Goal: Task Accomplishment & Management: Manage account settings

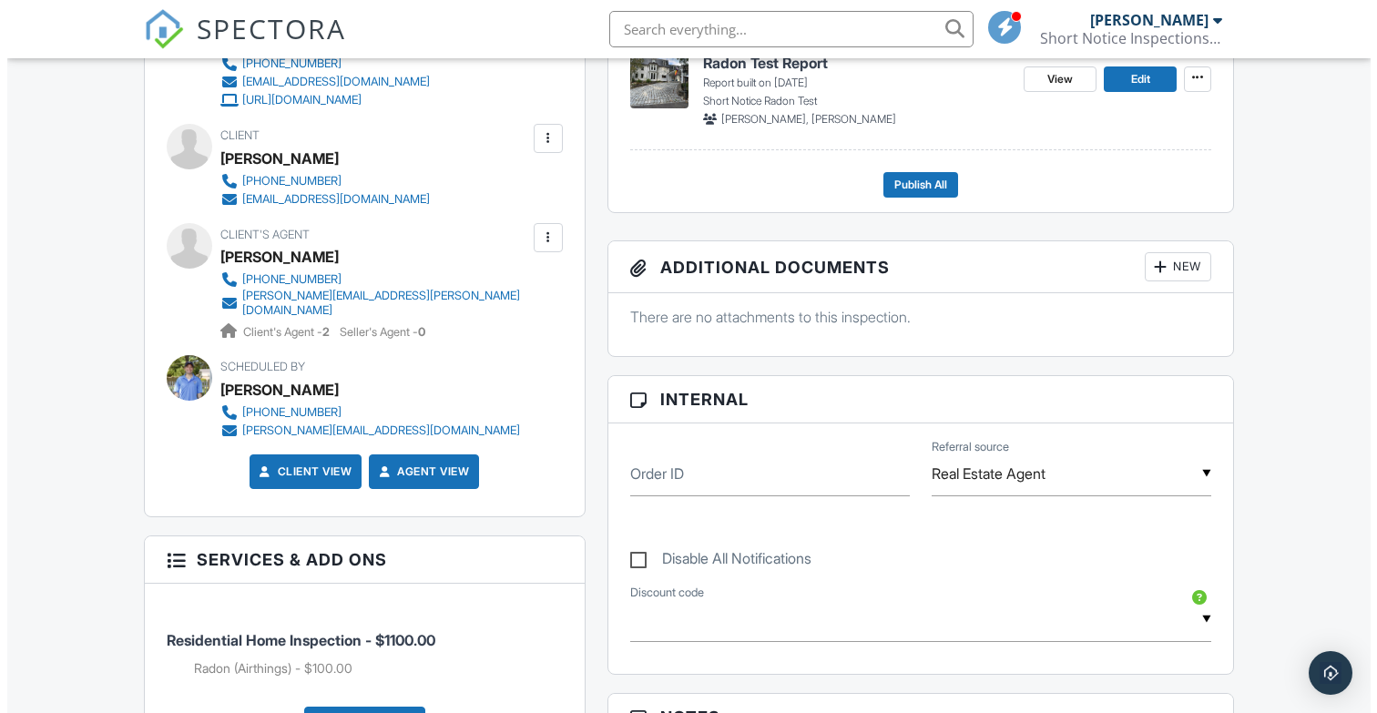
scroll to position [732, 0]
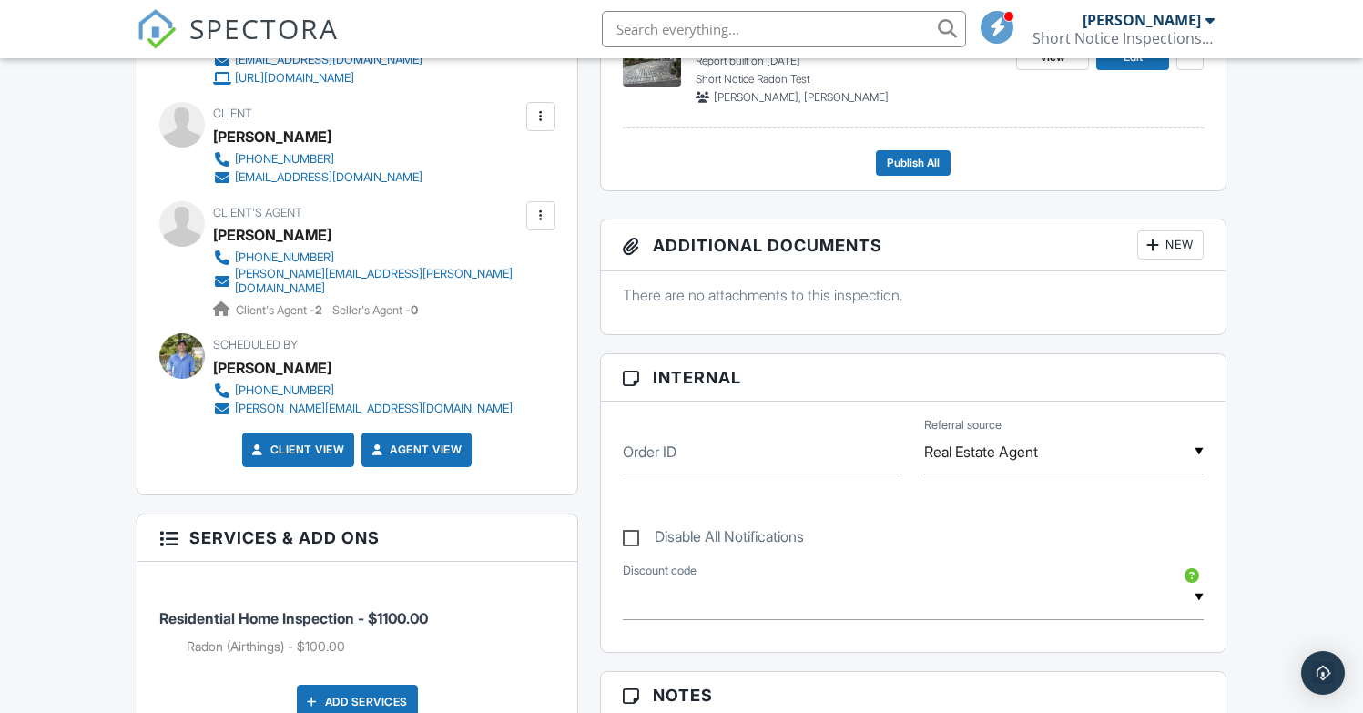
click at [1175, 243] on div "New" at bounding box center [1170, 244] width 66 height 29
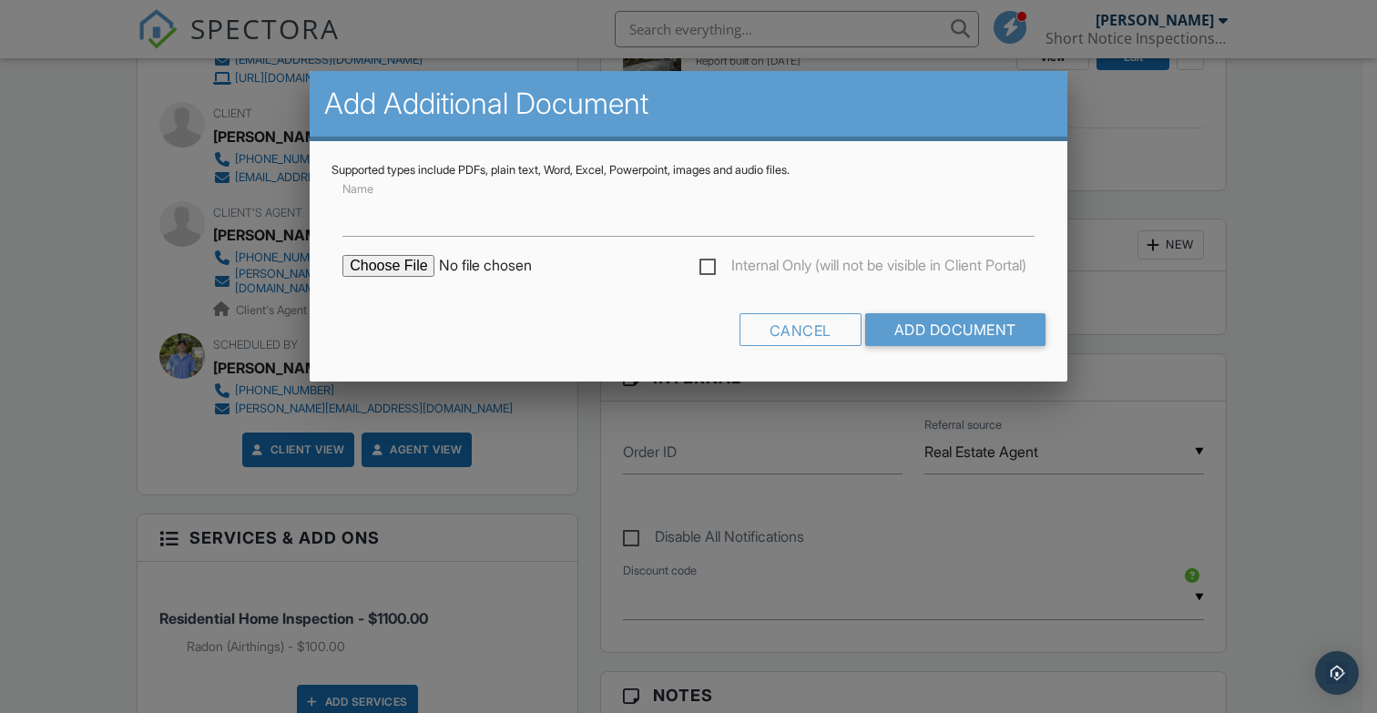
click at [387, 270] on input "file" at bounding box center [497, 266] width 310 height 22
type input "C:\fakepath\After Inspection guidance.pdf"
click at [992, 318] on input "Add Document" at bounding box center [955, 329] width 180 height 33
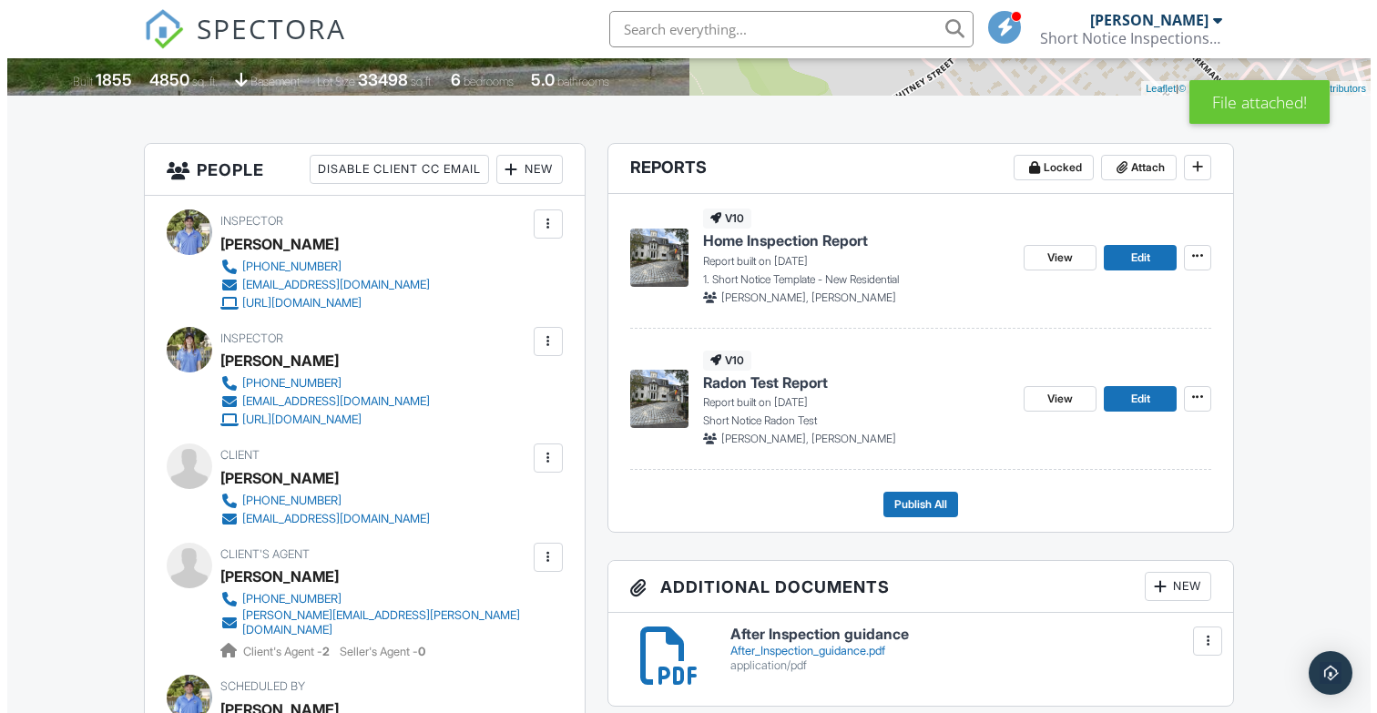
scroll to position [549, 0]
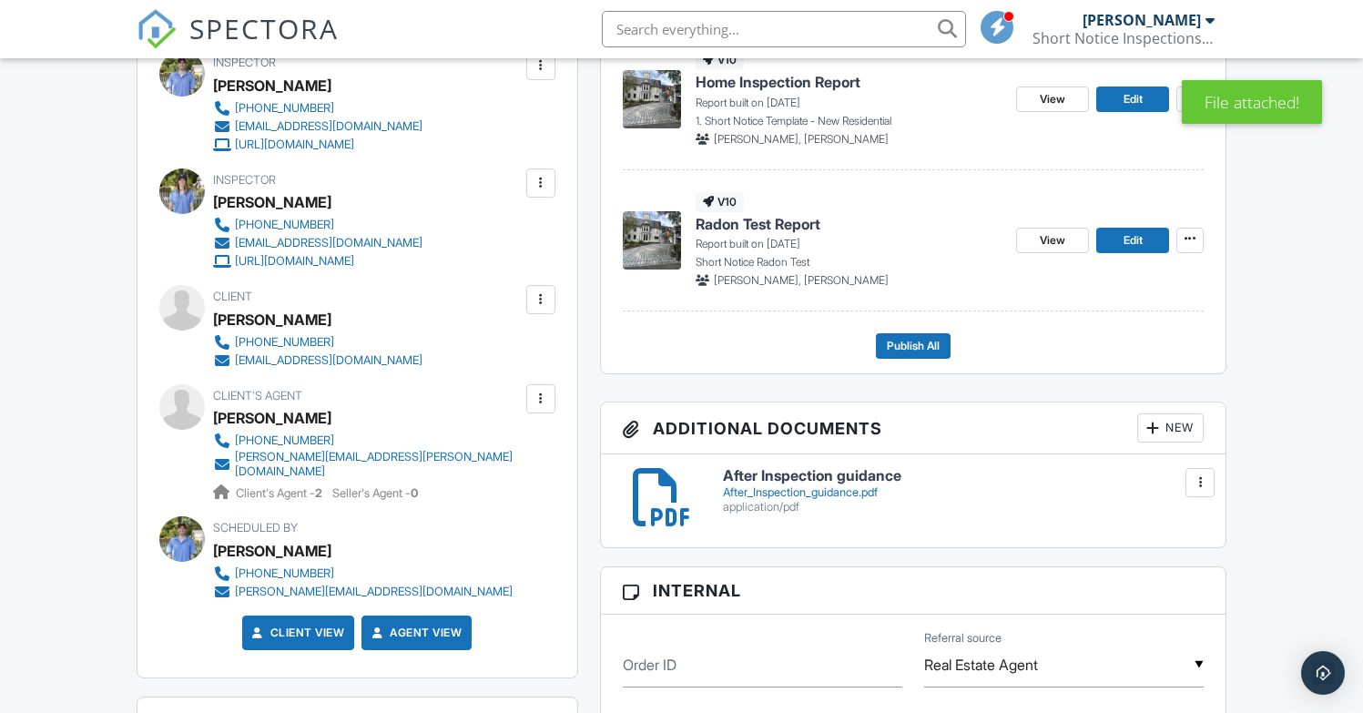
click at [1159, 440] on div "New" at bounding box center [1170, 427] width 66 height 29
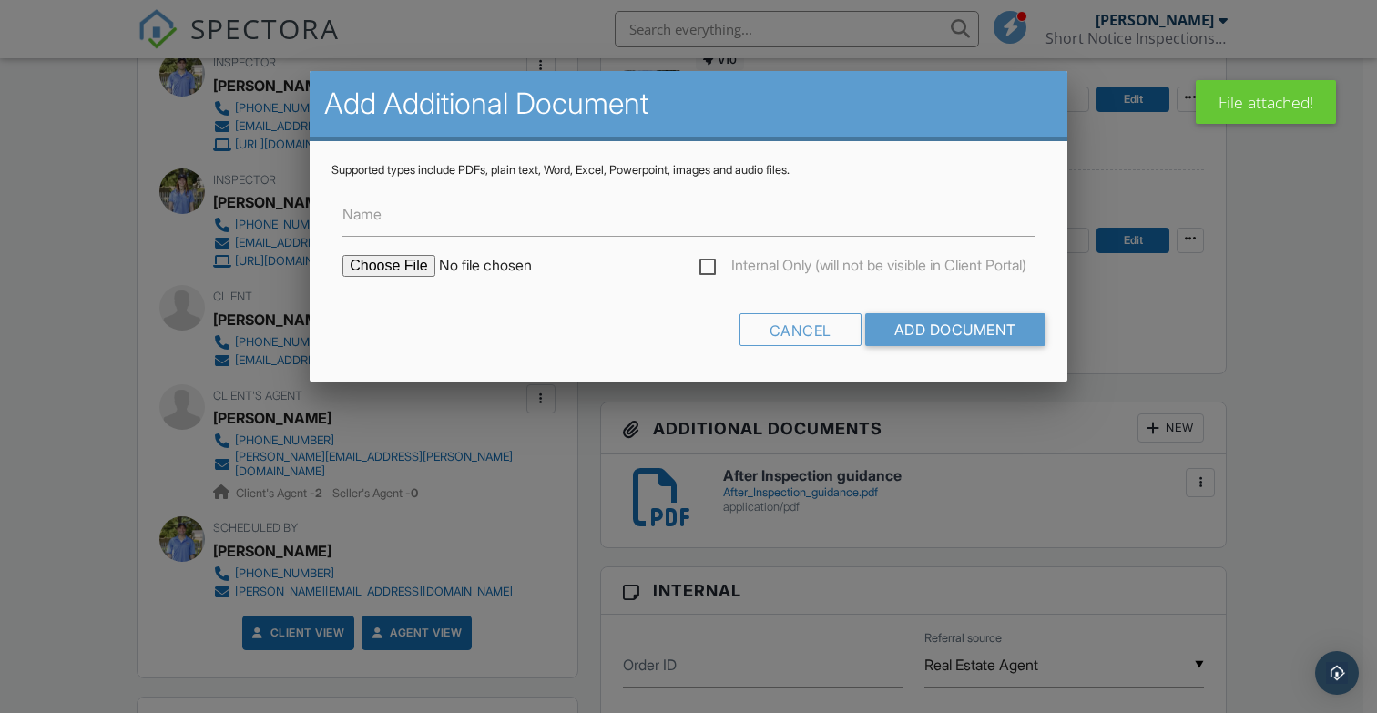
click at [403, 270] on input "file" at bounding box center [497, 266] width 310 height 22
type input "C:\fakepath\Consumer Fact Sheet.pdf"
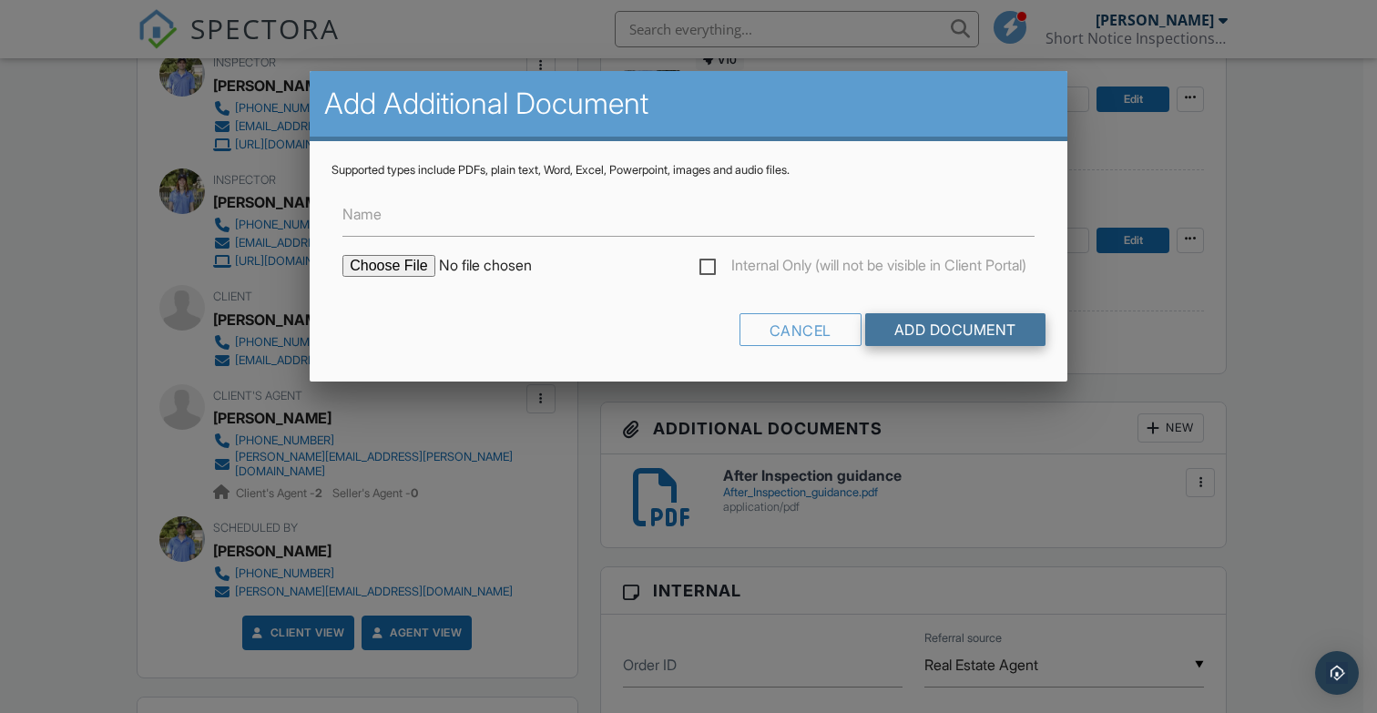
click at [989, 331] on input "Add Document" at bounding box center [955, 329] width 180 height 33
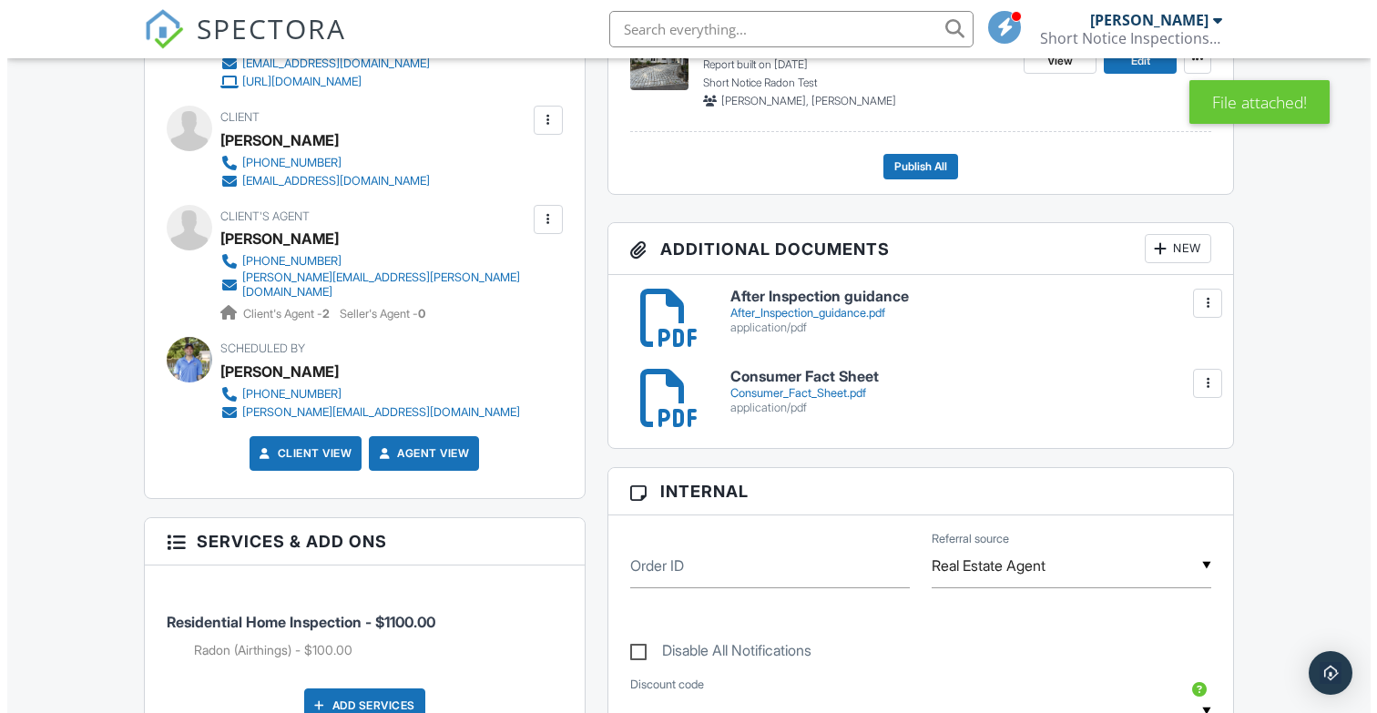
scroll to position [732, 0]
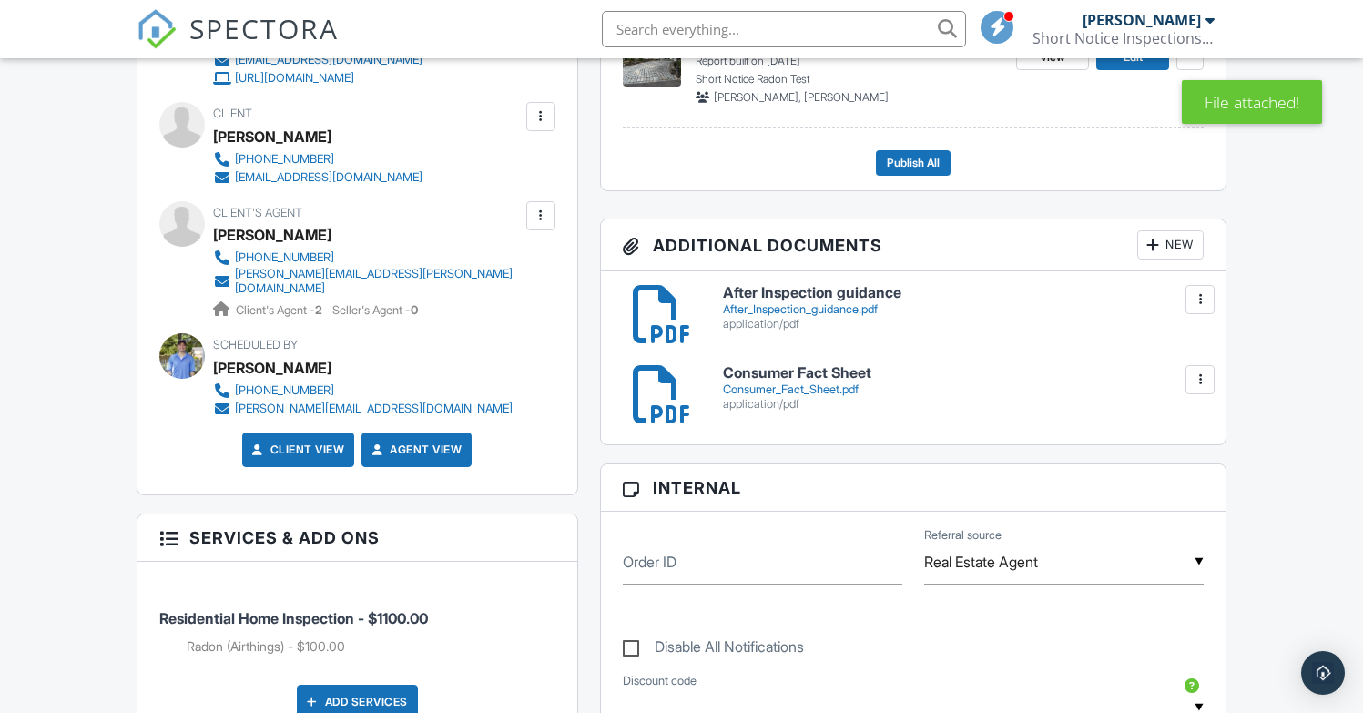
click at [1150, 249] on div at bounding box center [1153, 245] width 18 height 18
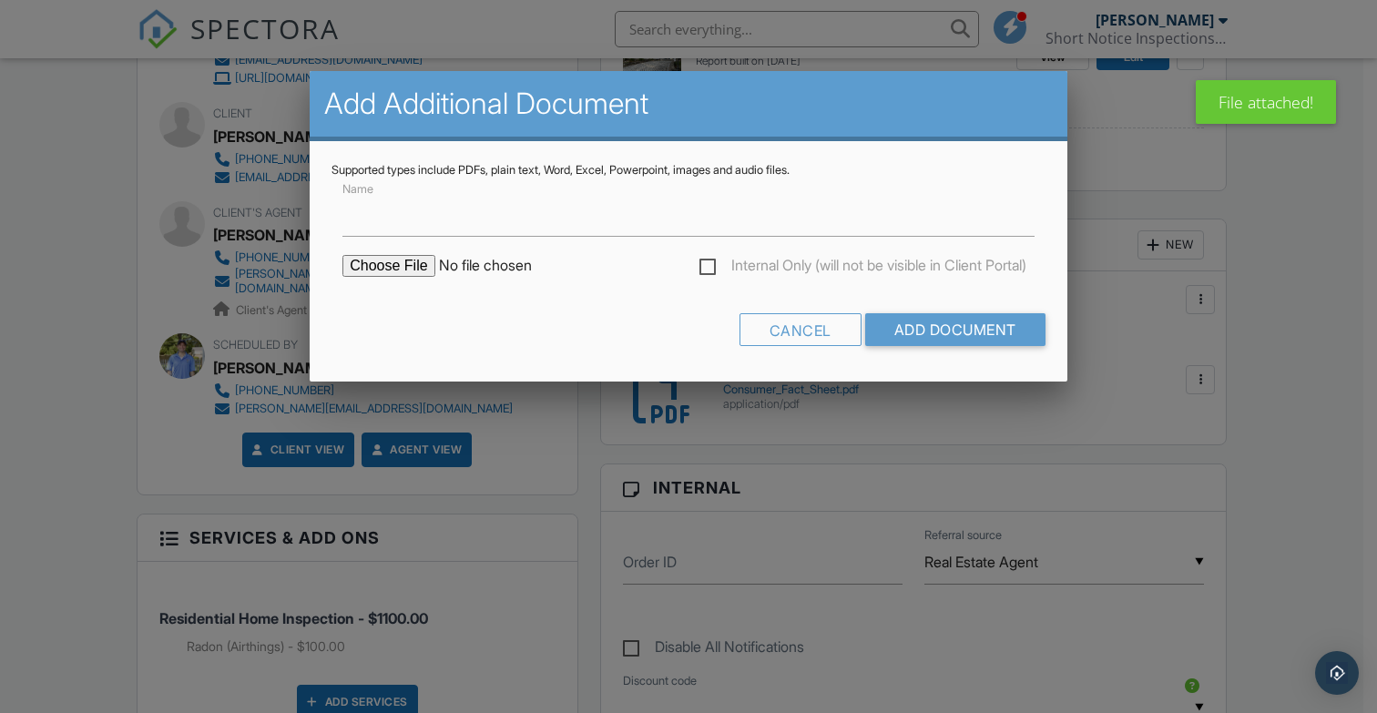
click at [406, 273] on input "file" at bounding box center [497, 266] width 310 height 22
type input "C:\fakepath\energy_eff_handout.pdf"
click at [531, 239] on form "Name Internal Only (will not be visible in Client Portal) Cancel Add Document" at bounding box center [688, 269] width 714 height 182
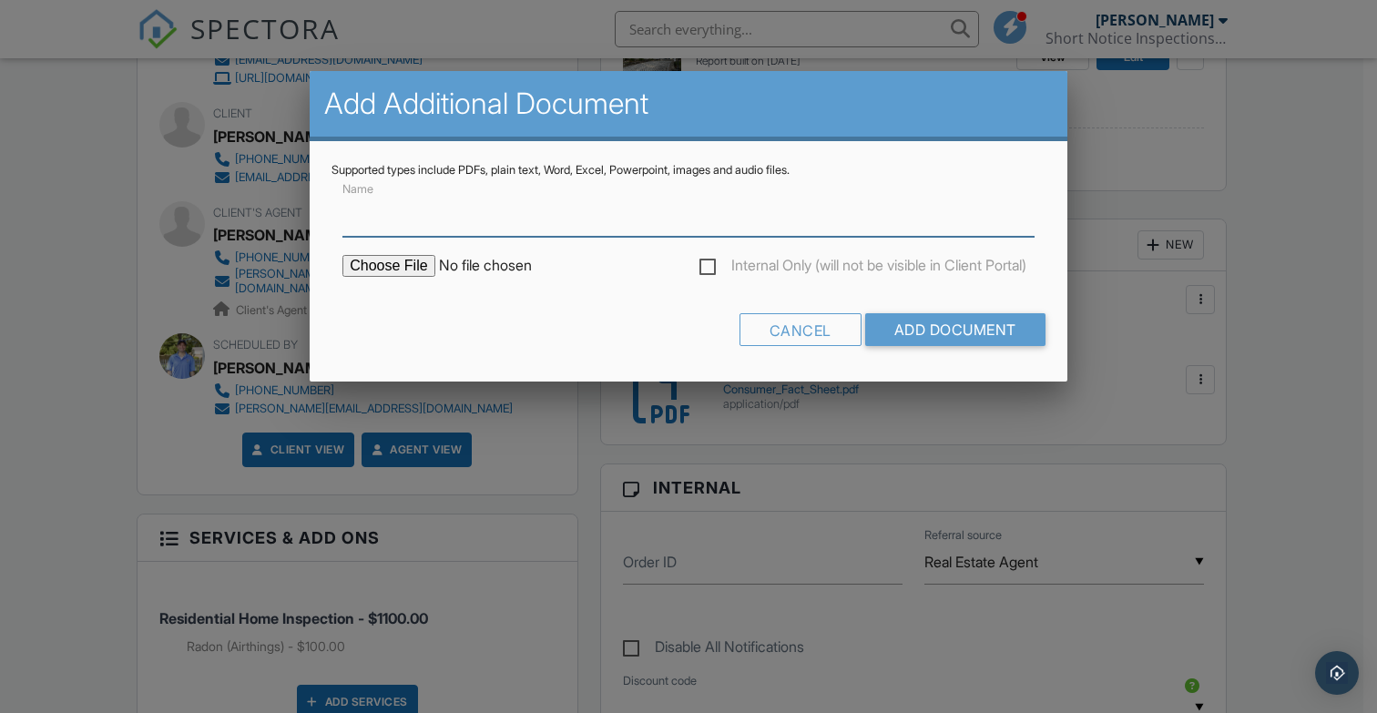
click at [534, 226] on input "Name" at bounding box center [688, 214] width 692 height 45
type input "Mass Save Handout"
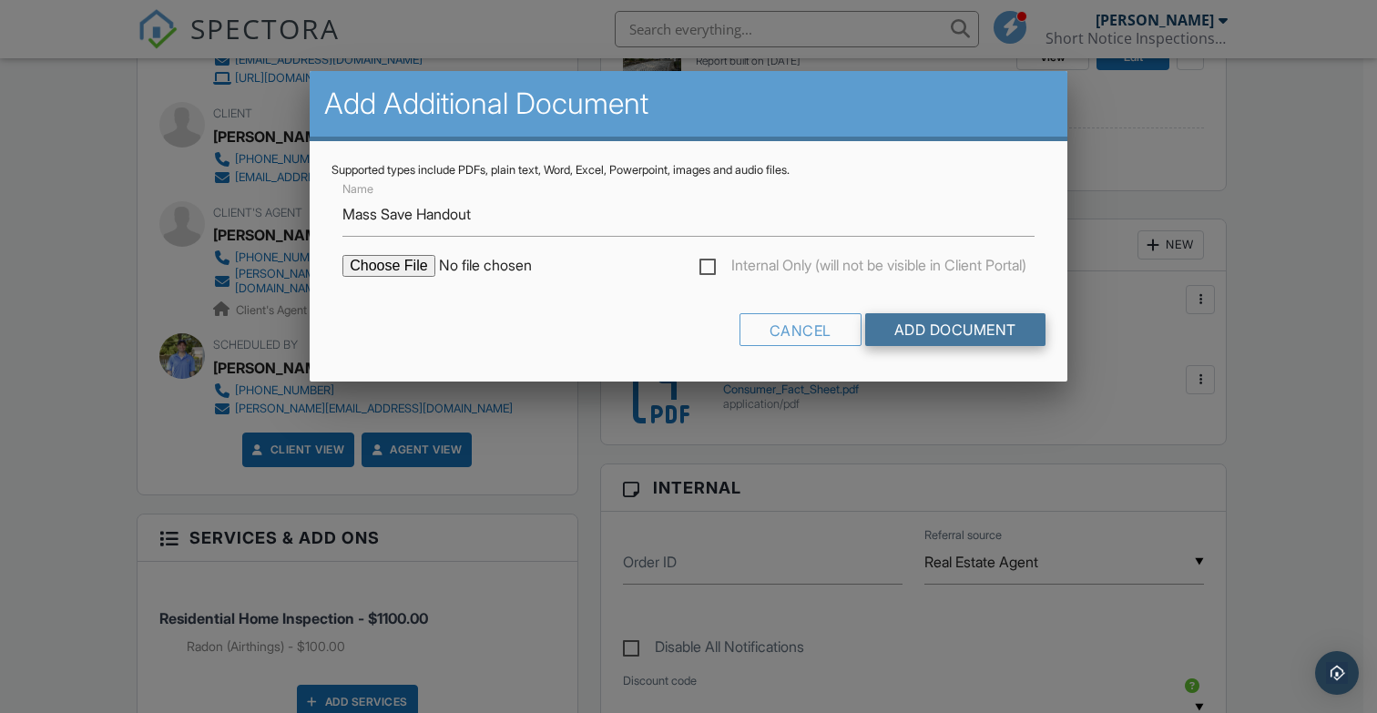
click at [958, 328] on input "Add Document" at bounding box center [955, 329] width 180 height 33
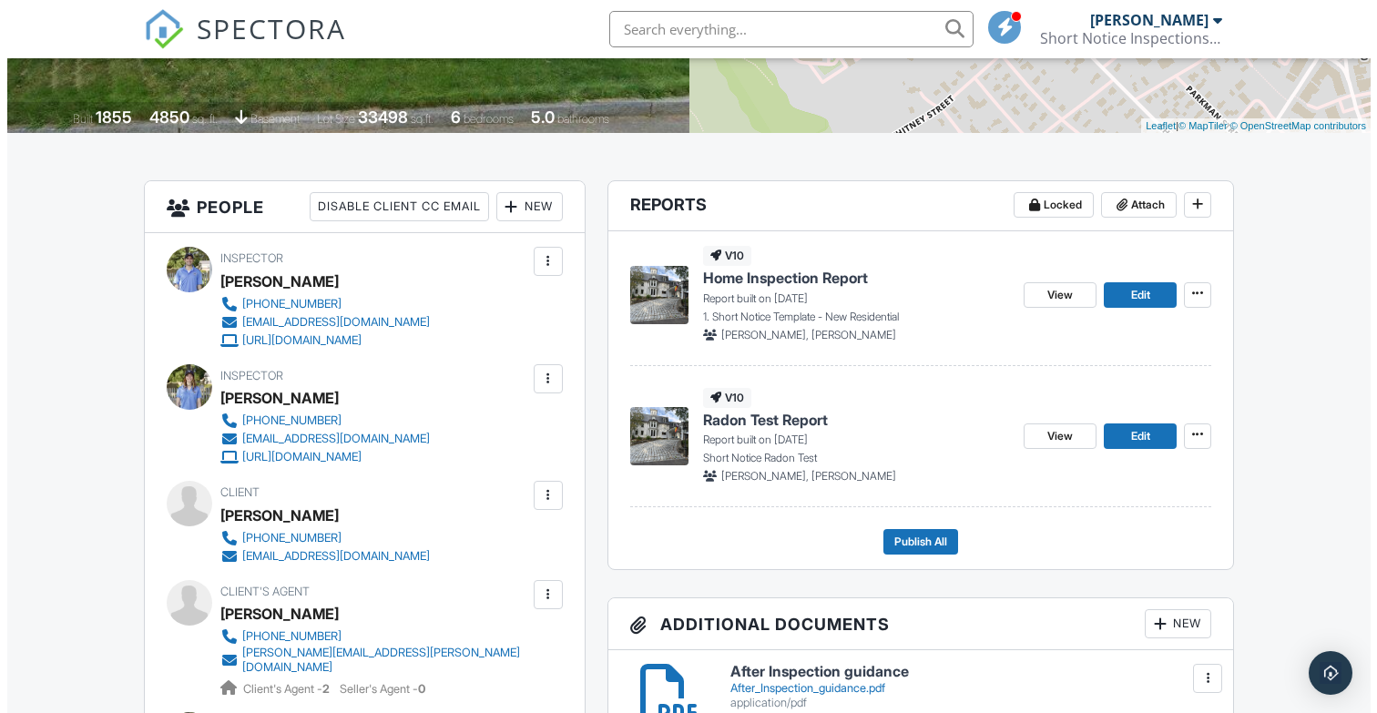
scroll to position [660, 0]
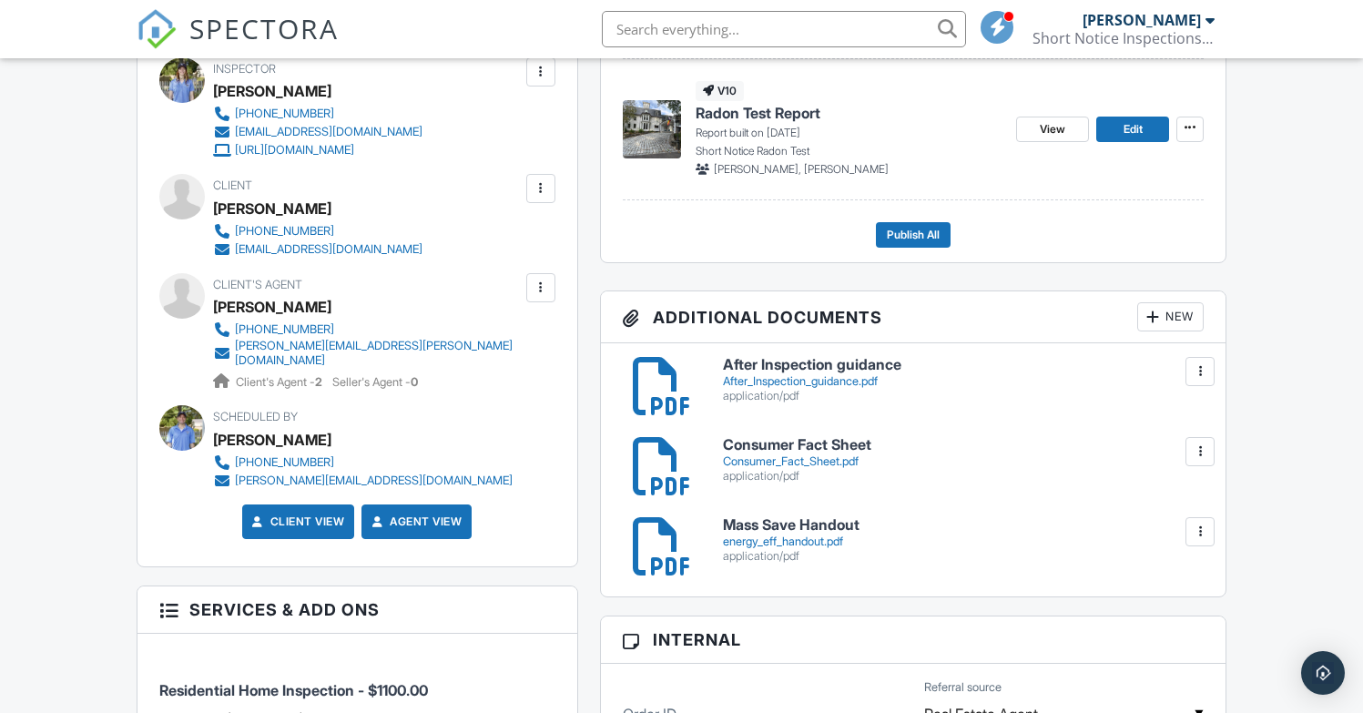
click at [1162, 312] on div "New" at bounding box center [1170, 316] width 66 height 29
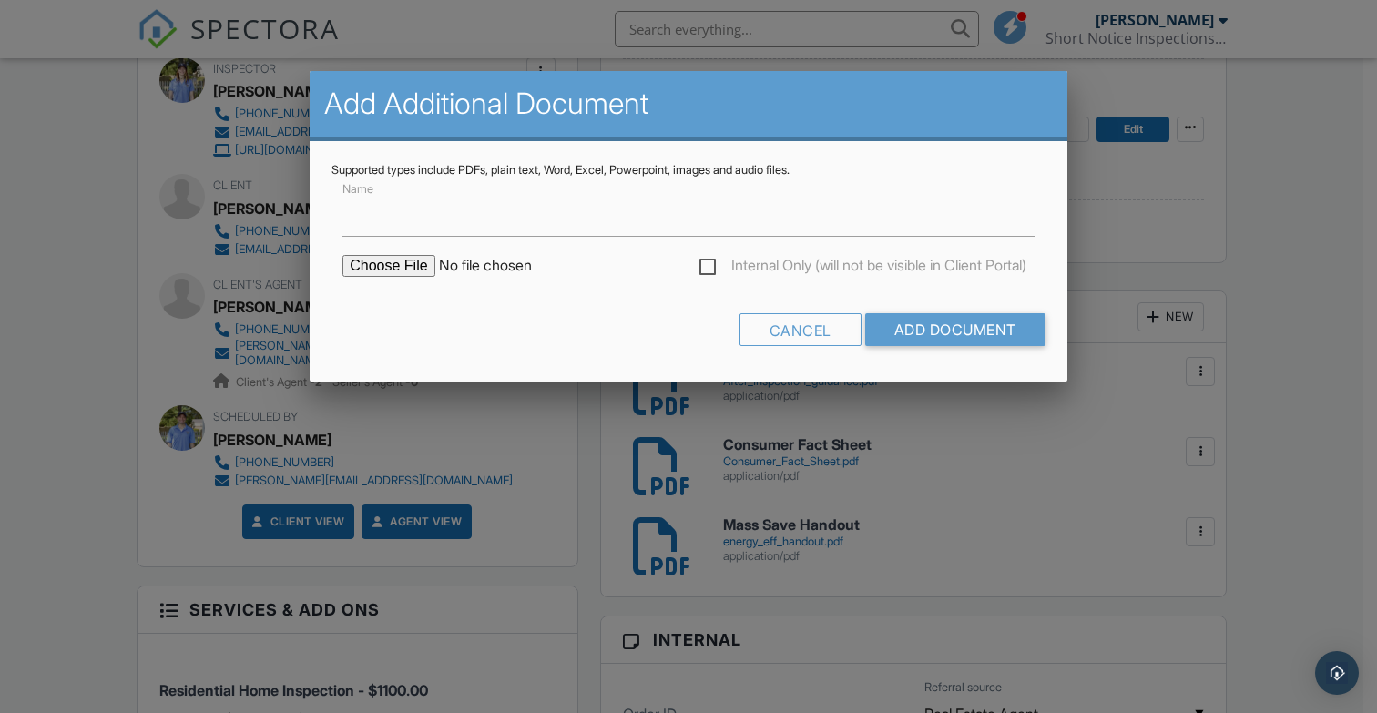
click at [393, 265] on input "file" at bounding box center [497, 266] width 310 height 22
type input "C:\fakepath\IO-LifeExpectancyChart.pdf"
click at [438, 225] on input "Name" at bounding box center [688, 214] width 692 height 45
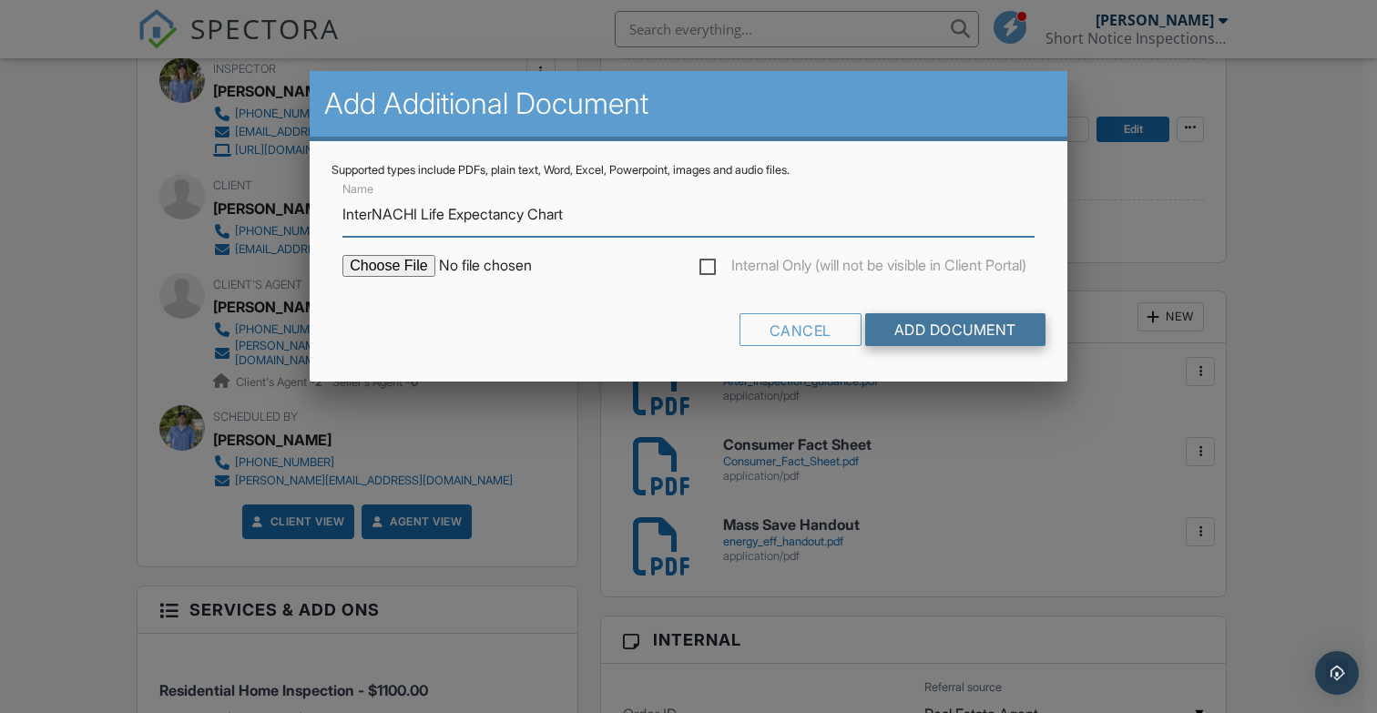
type input "InterNACHI Life Expectancy Chart"
click at [938, 339] on input "Add Document" at bounding box center [955, 329] width 180 height 33
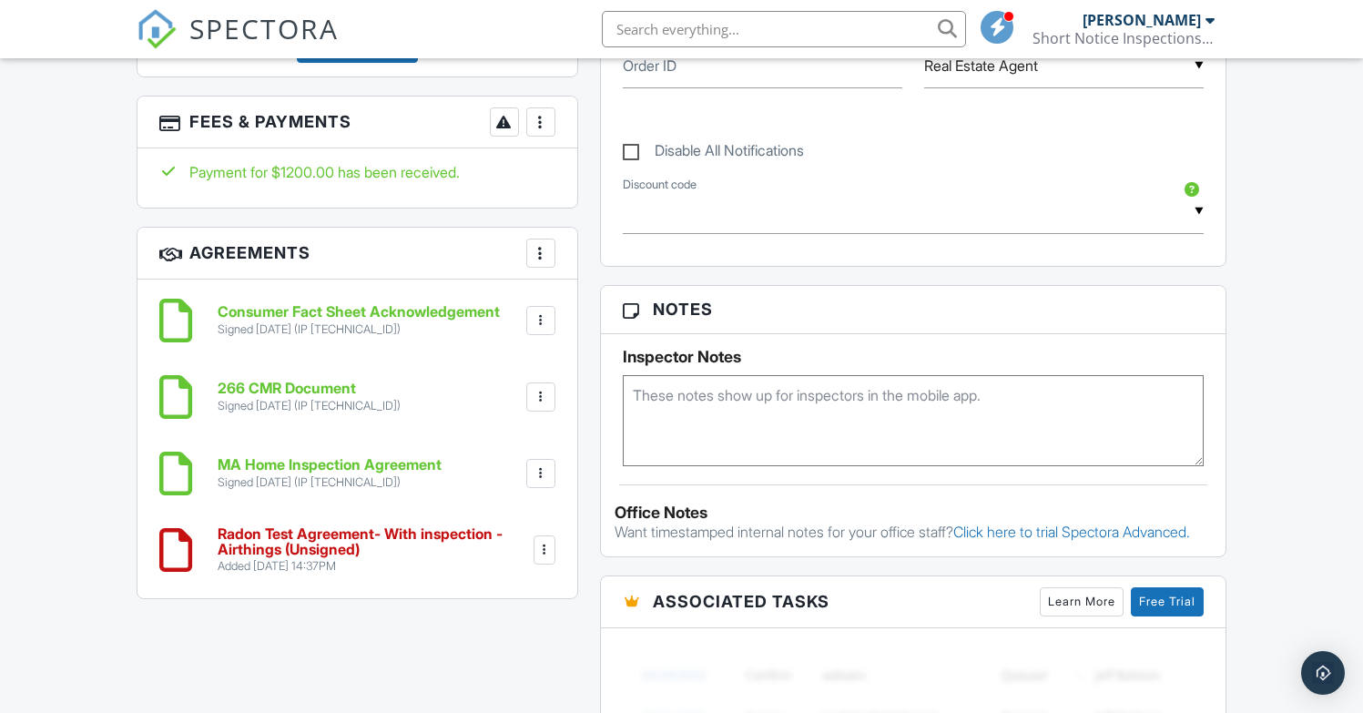
scroll to position [1480, 0]
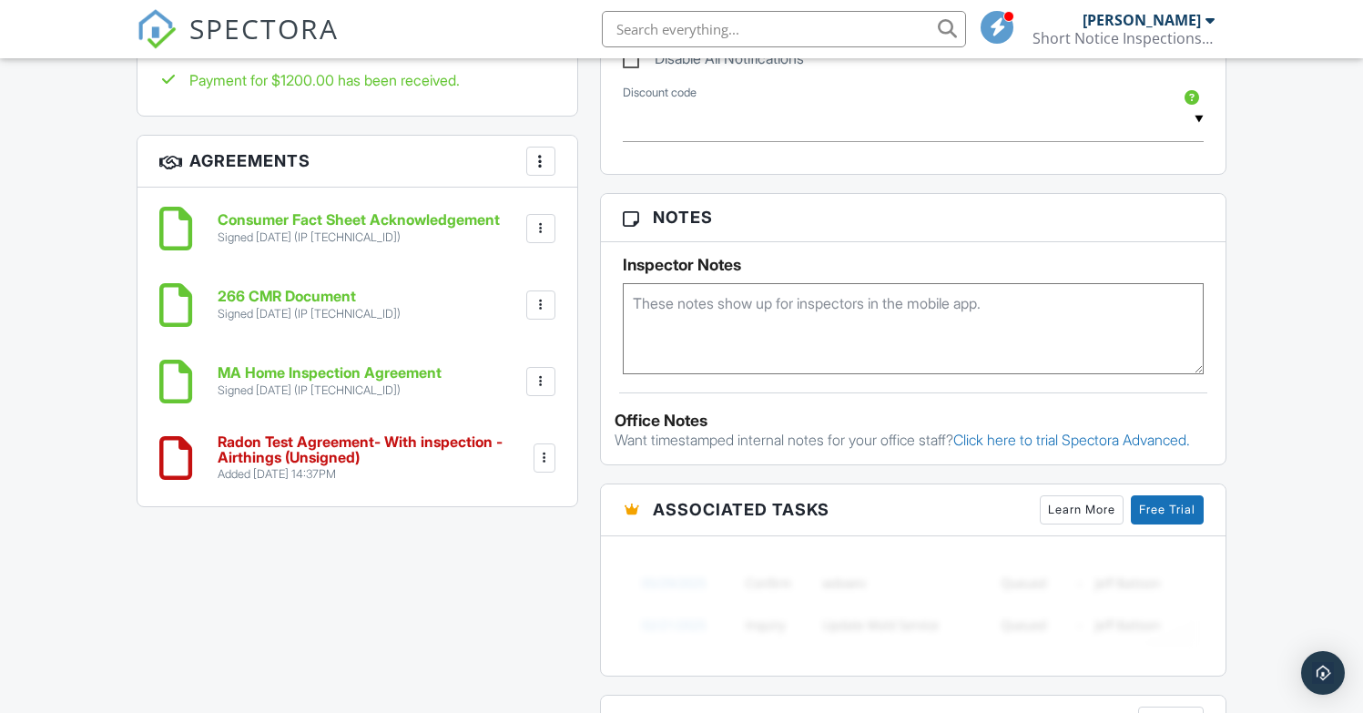
click at [544, 449] on div at bounding box center [544, 458] width 18 height 18
click at [253, 537] on div "All emails and texts are disabled for this inspection! All emails and texts hav…" at bounding box center [682, 17] width 1113 height 1929
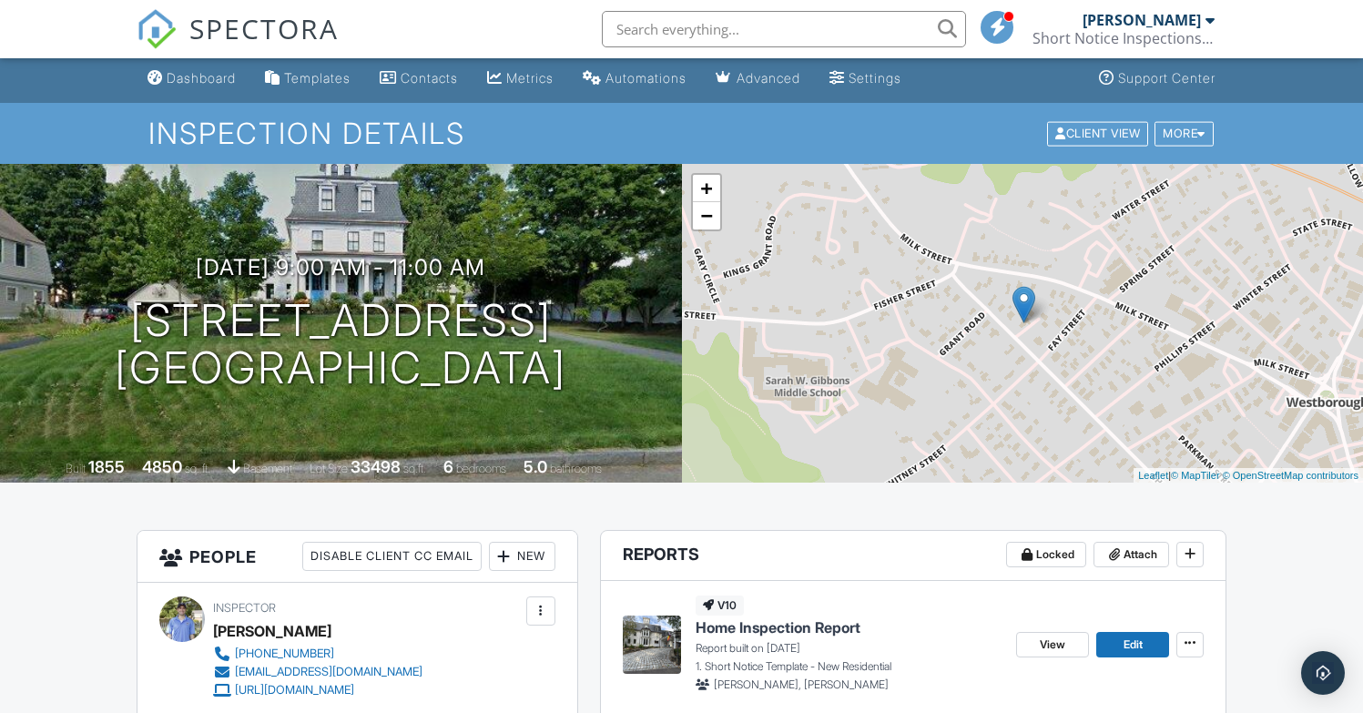
scroll to position [7, 0]
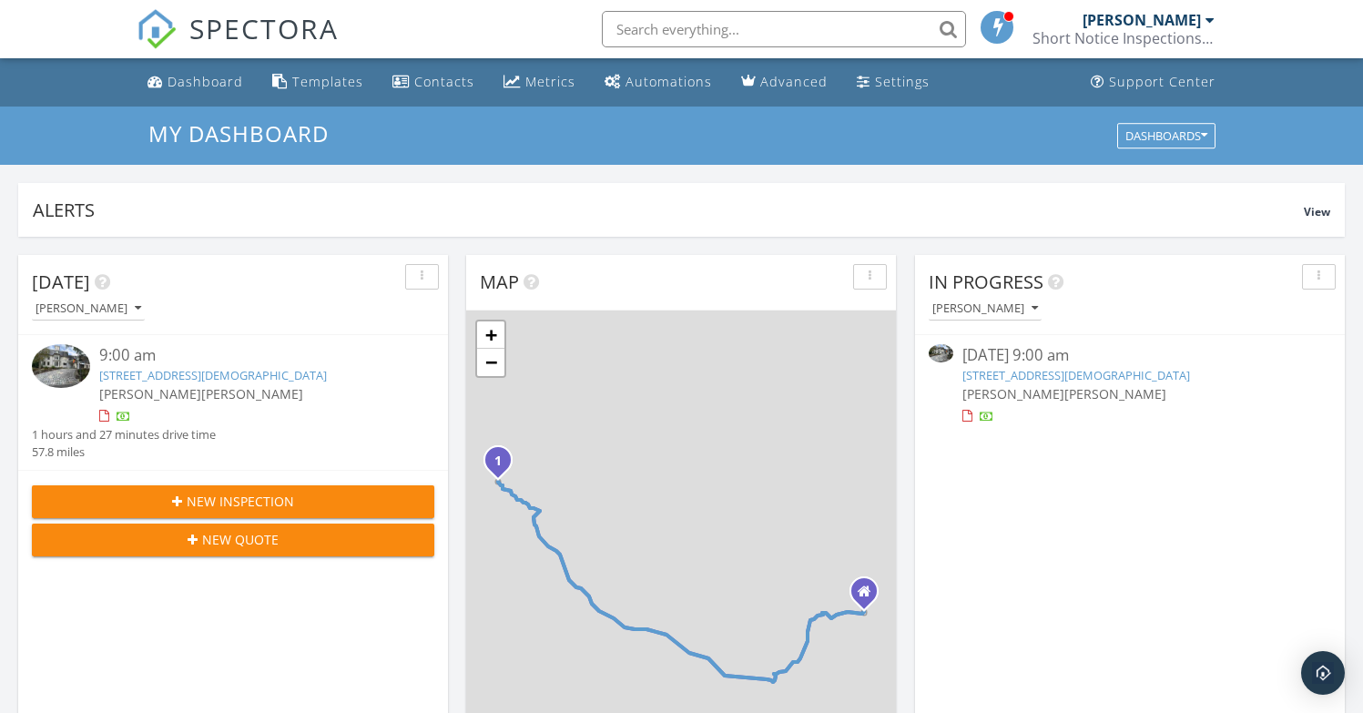
scroll to position [1685, 1391]
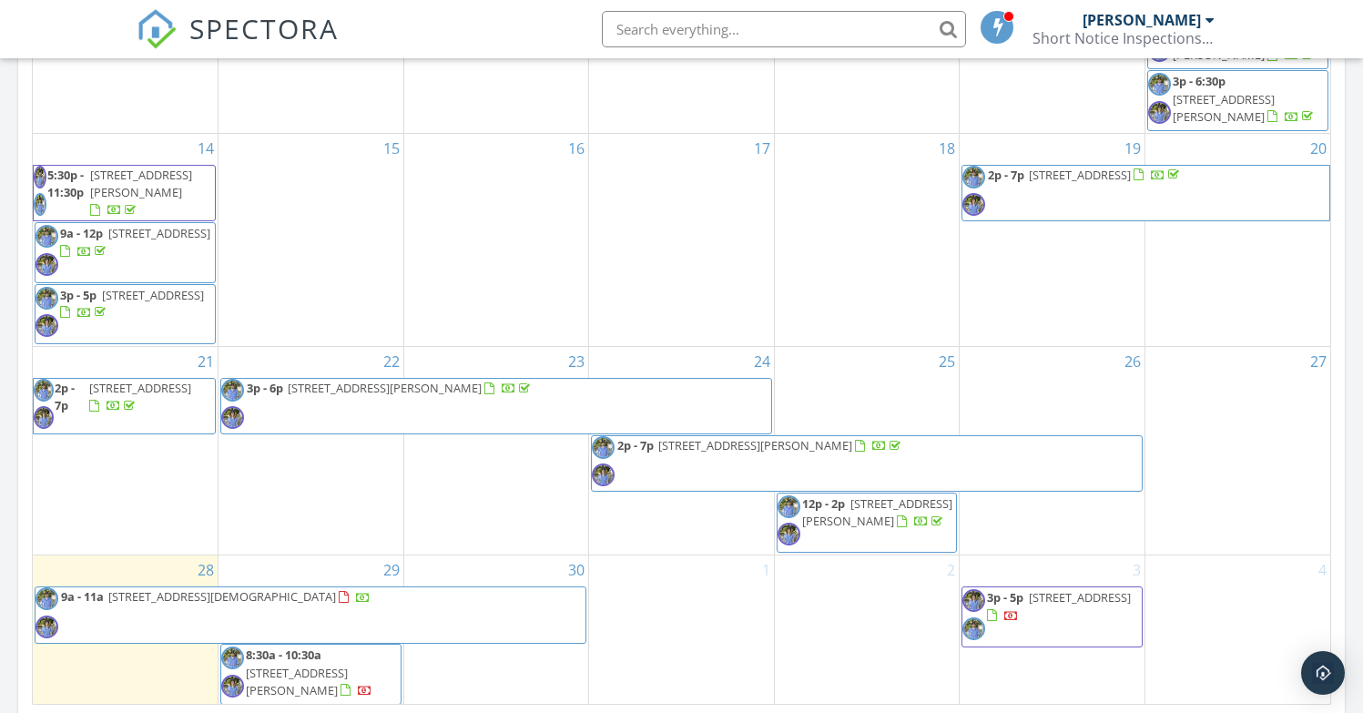
scroll to position [1053, 0]
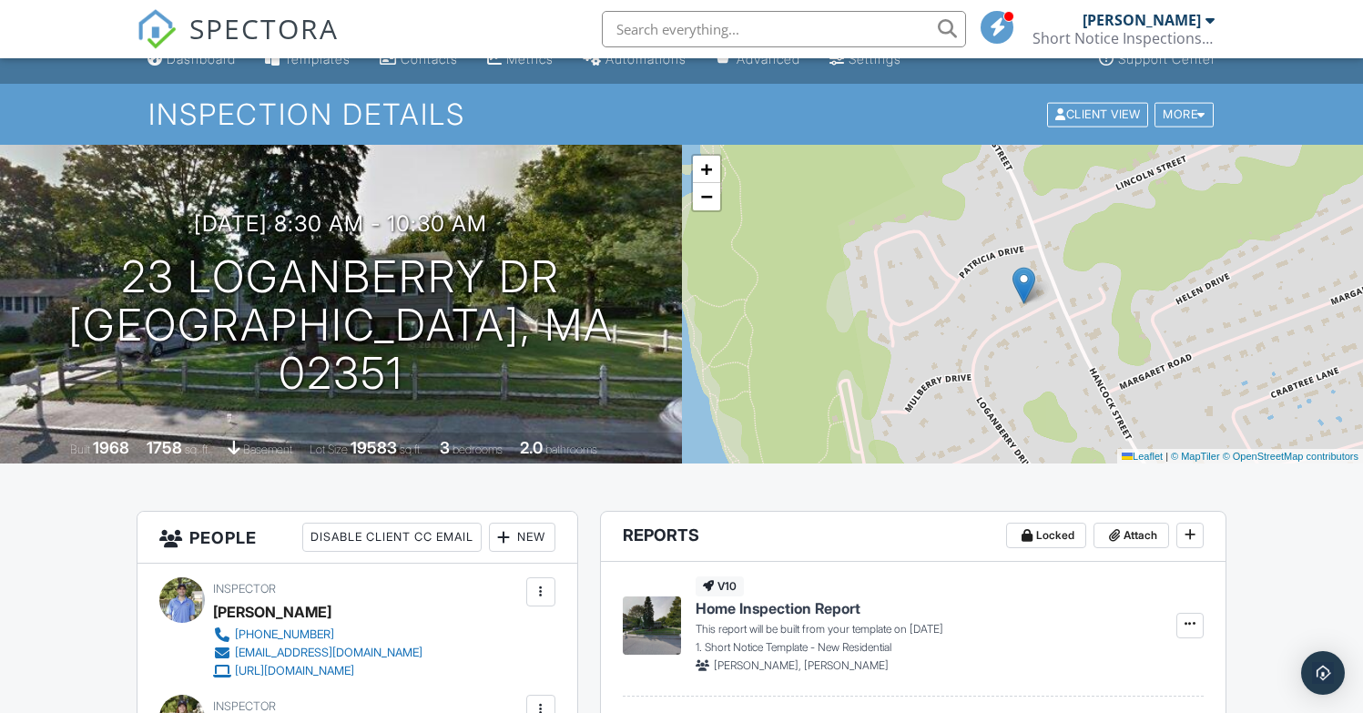
scroll to position [399, 0]
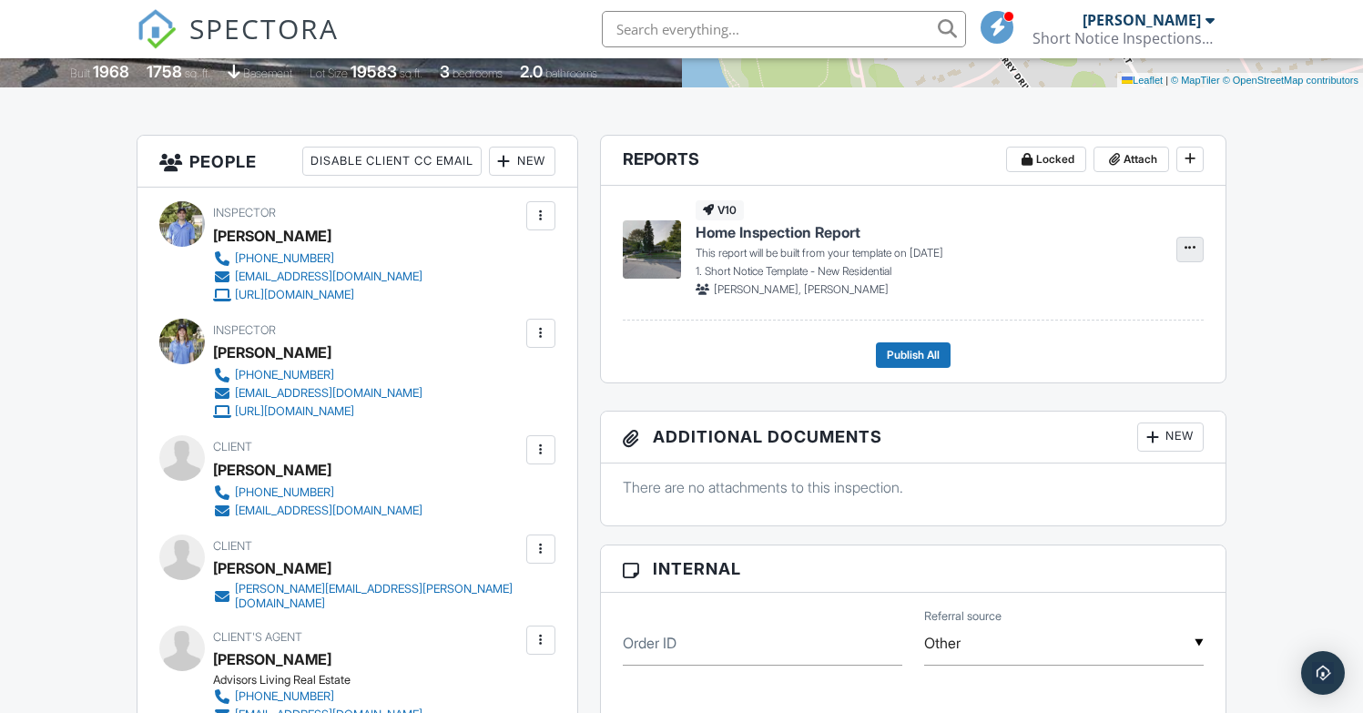
click at [1180, 248] on button at bounding box center [1189, 249] width 27 height 25
click at [1075, 302] on span "Build Now" at bounding box center [1070, 297] width 57 height 19
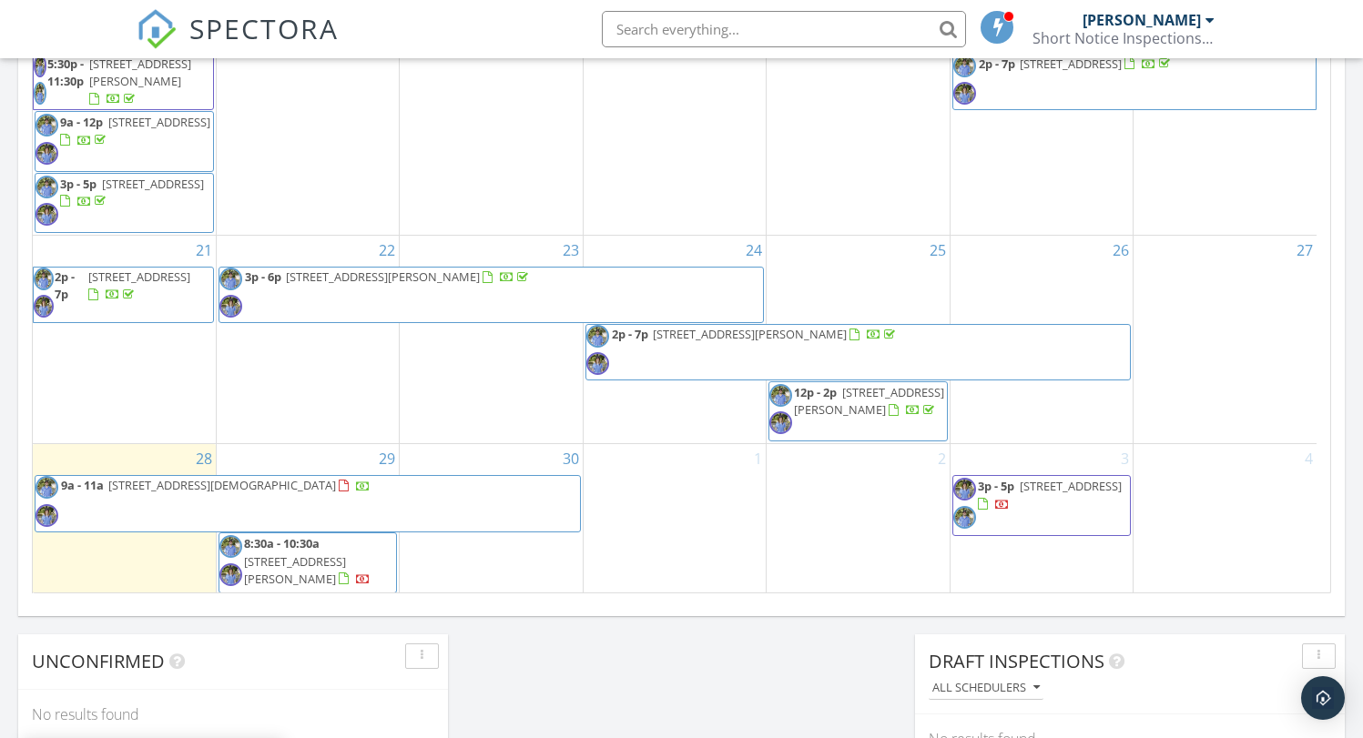
scroll to position [1146, 0]
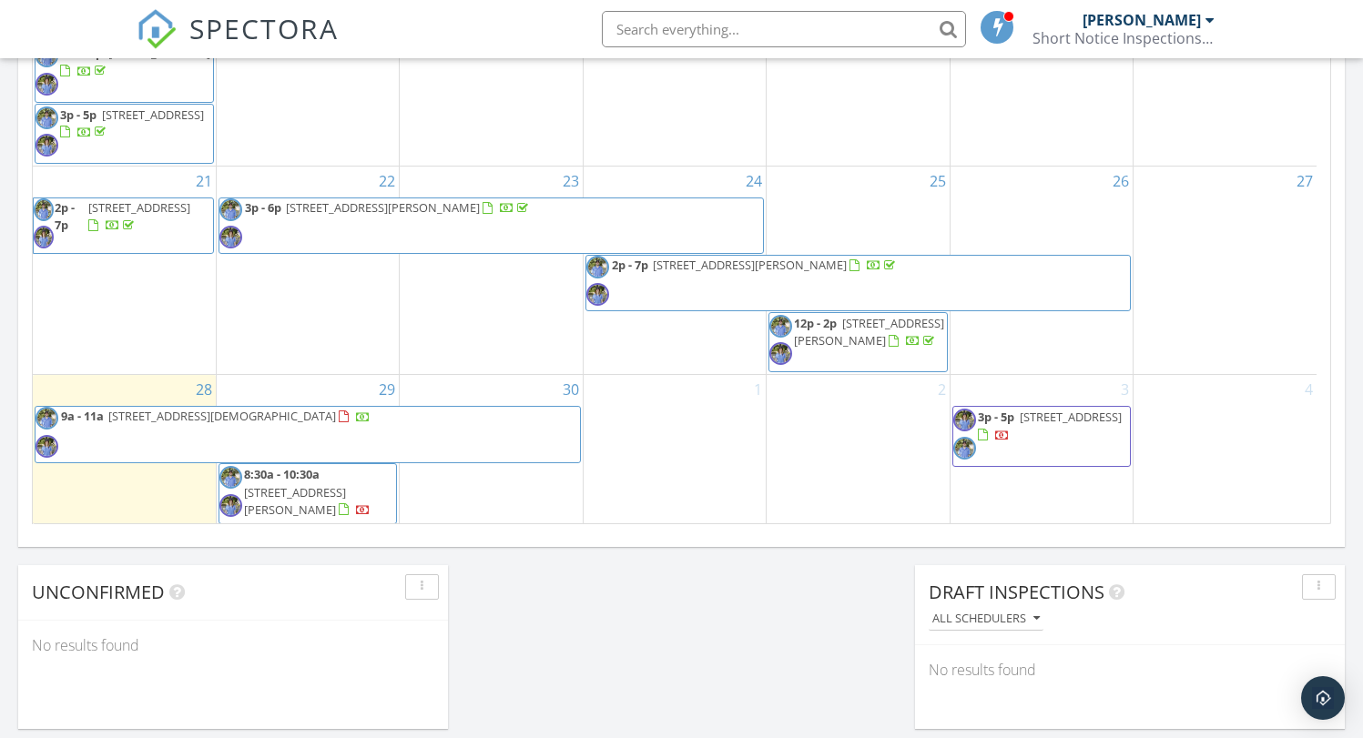
click at [361, 501] on span "8:30a - 10:30a 23 Loganberry Dr, Abington 02351" at bounding box center [307, 493] width 177 height 55
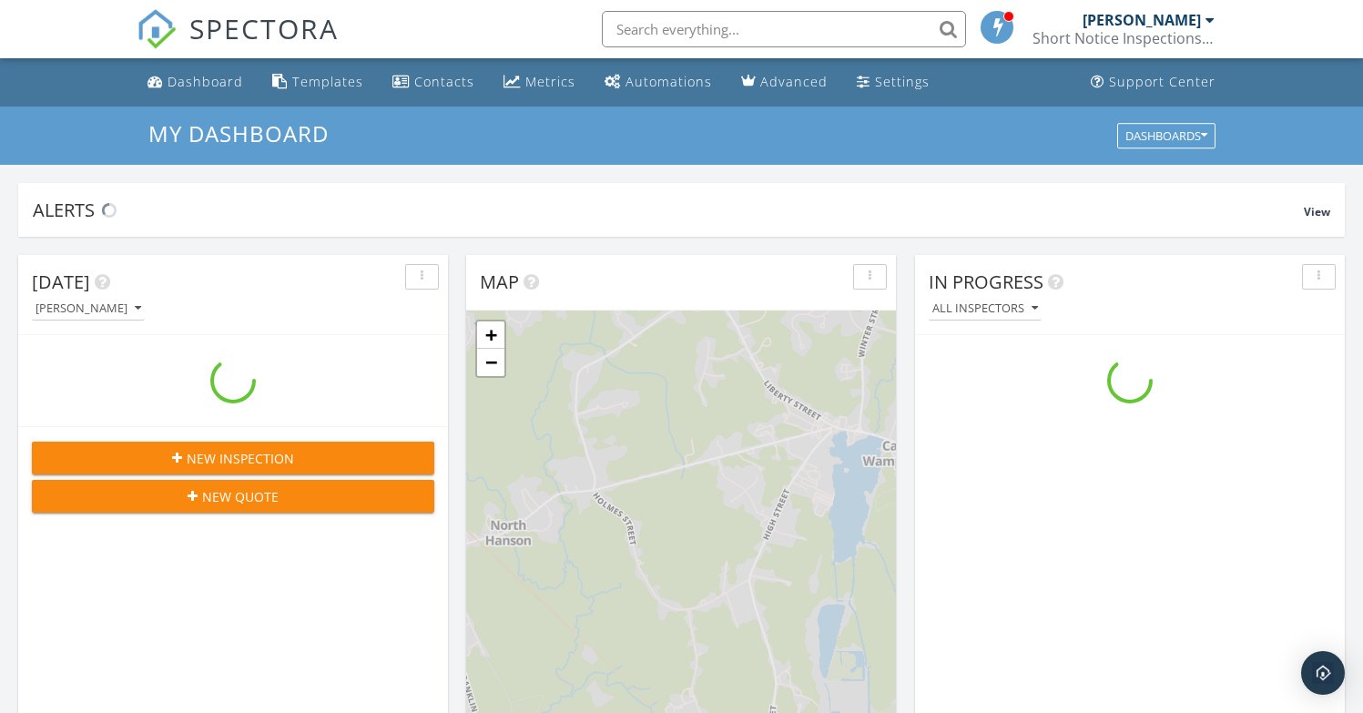
scroll to position [1685, 1391]
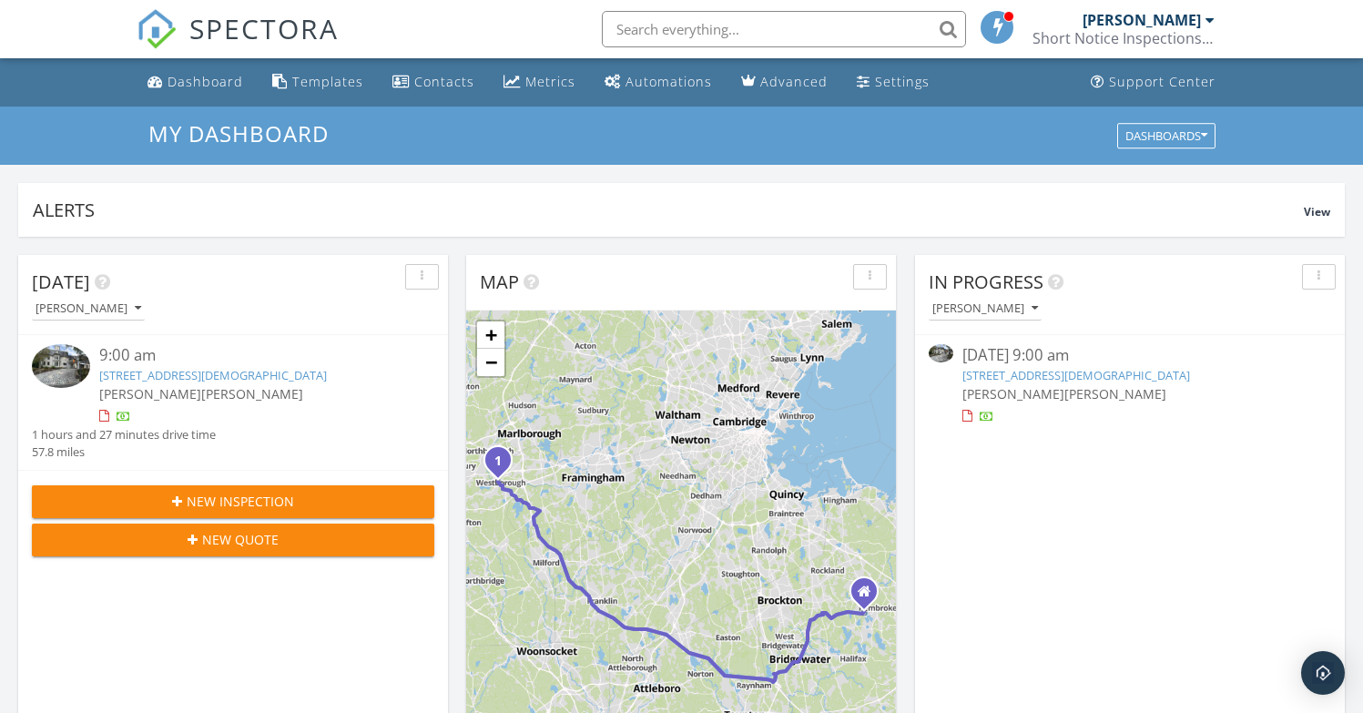
click at [219, 375] on link "[STREET_ADDRESS][DEMOGRAPHIC_DATA]" at bounding box center [213, 375] width 228 height 16
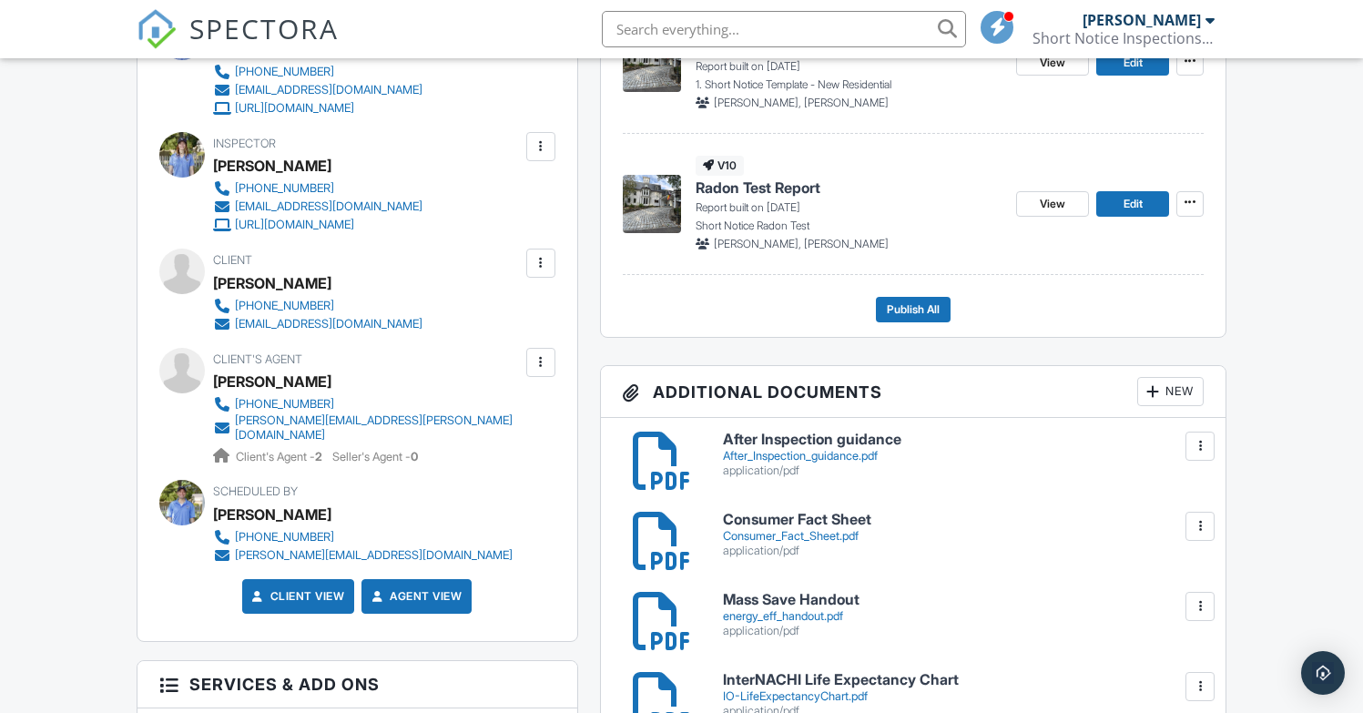
scroll to position [432, 0]
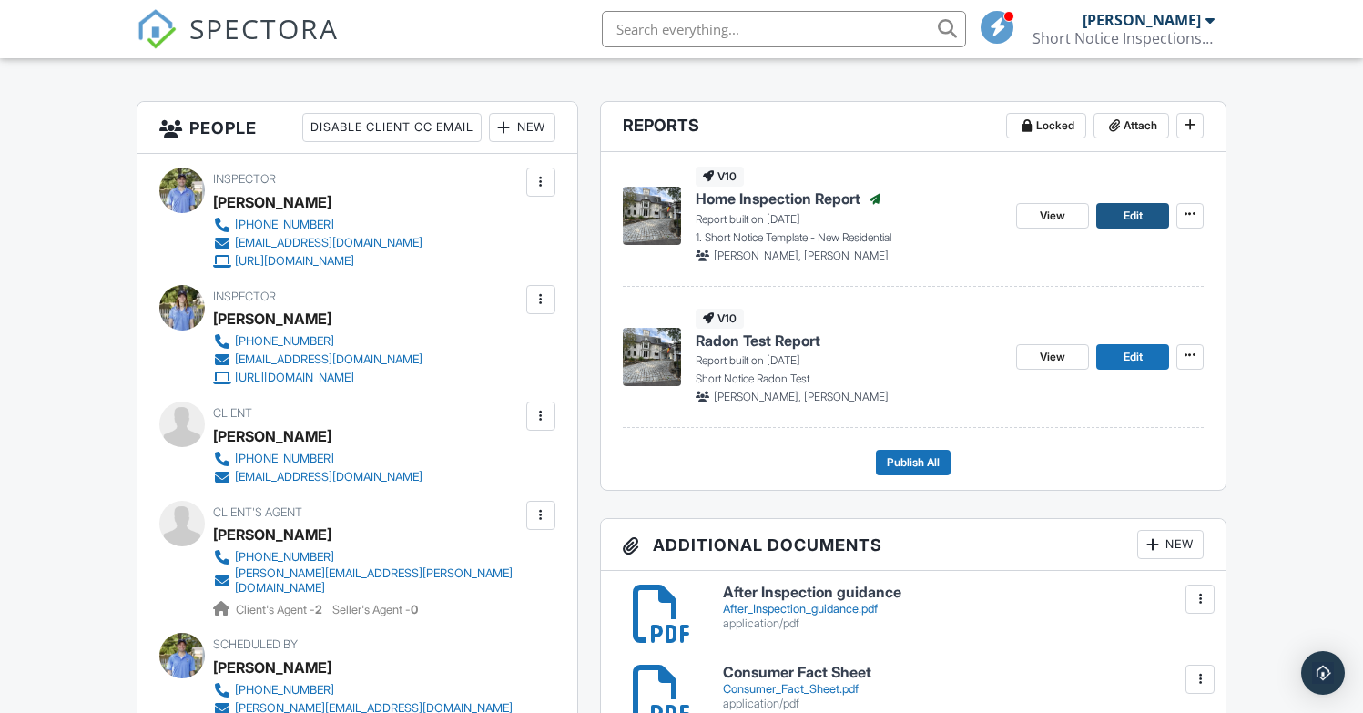
click at [1135, 217] on span "Edit" at bounding box center [1133, 216] width 19 height 18
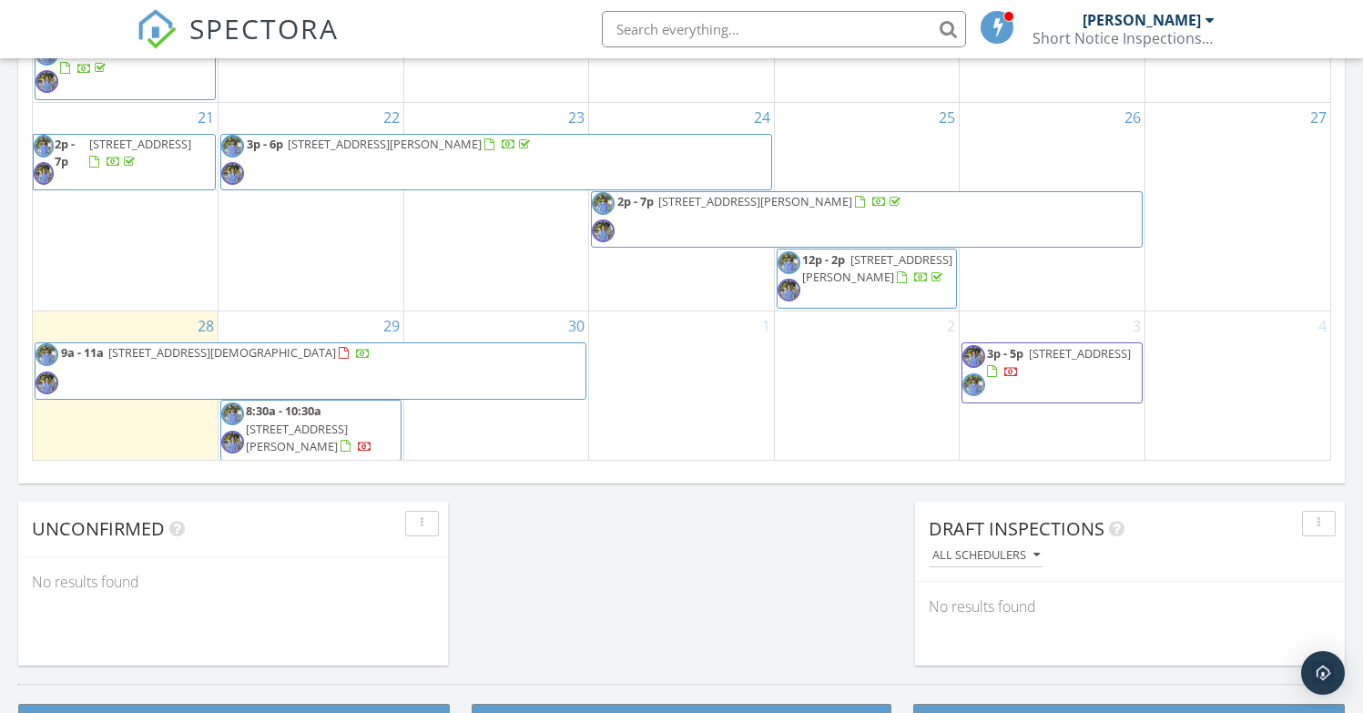
scroll to position [1443, 0]
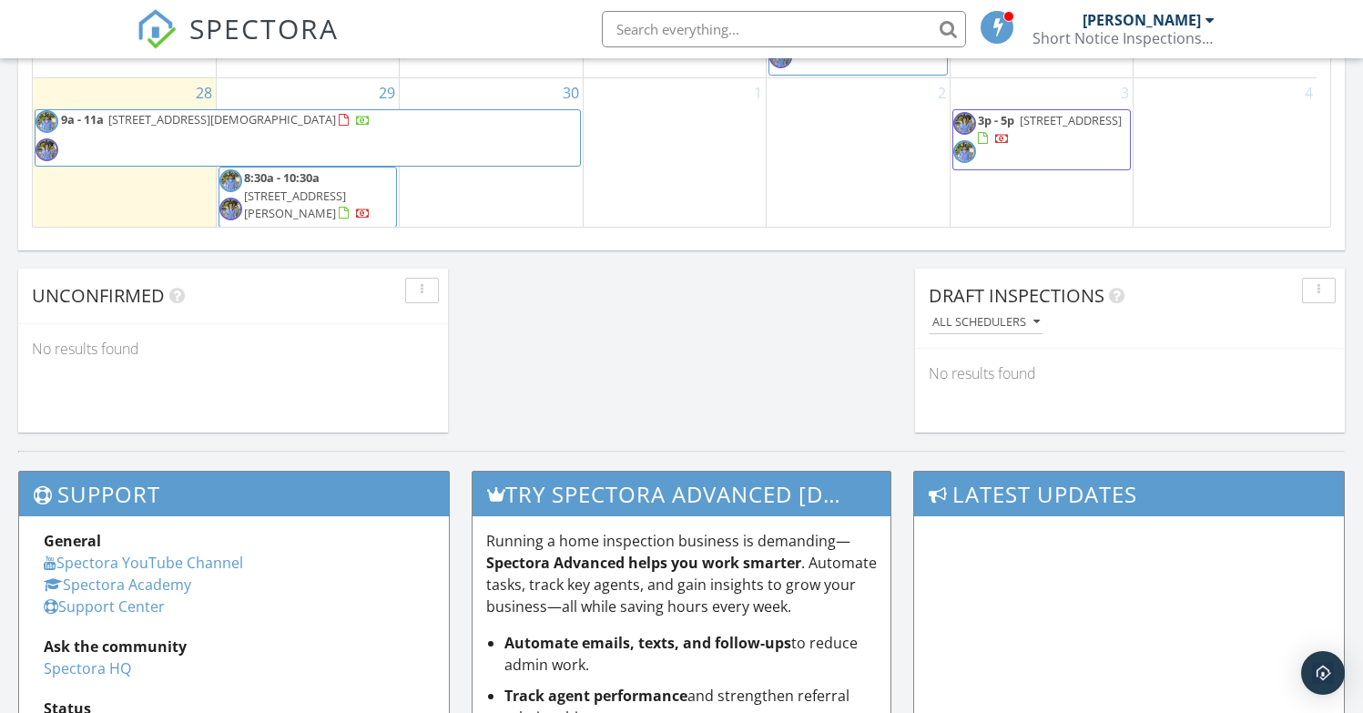
click at [379, 192] on span "8:30a - 10:30a 23 Loganberry Dr, Abington 02351" at bounding box center [307, 196] width 177 height 55
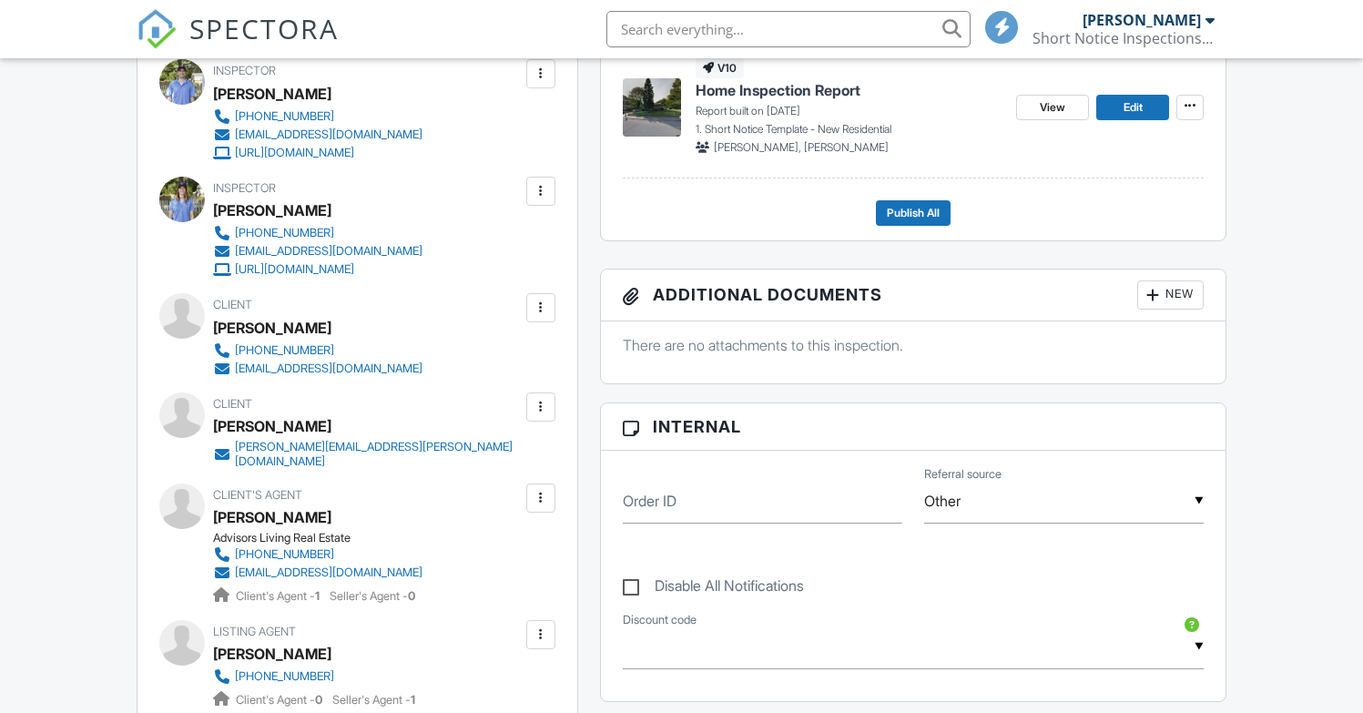
scroll to position [541, 0]
click at [1136, 108] on span "Edit" at bounding box center [1133, 107] width 19 height 18
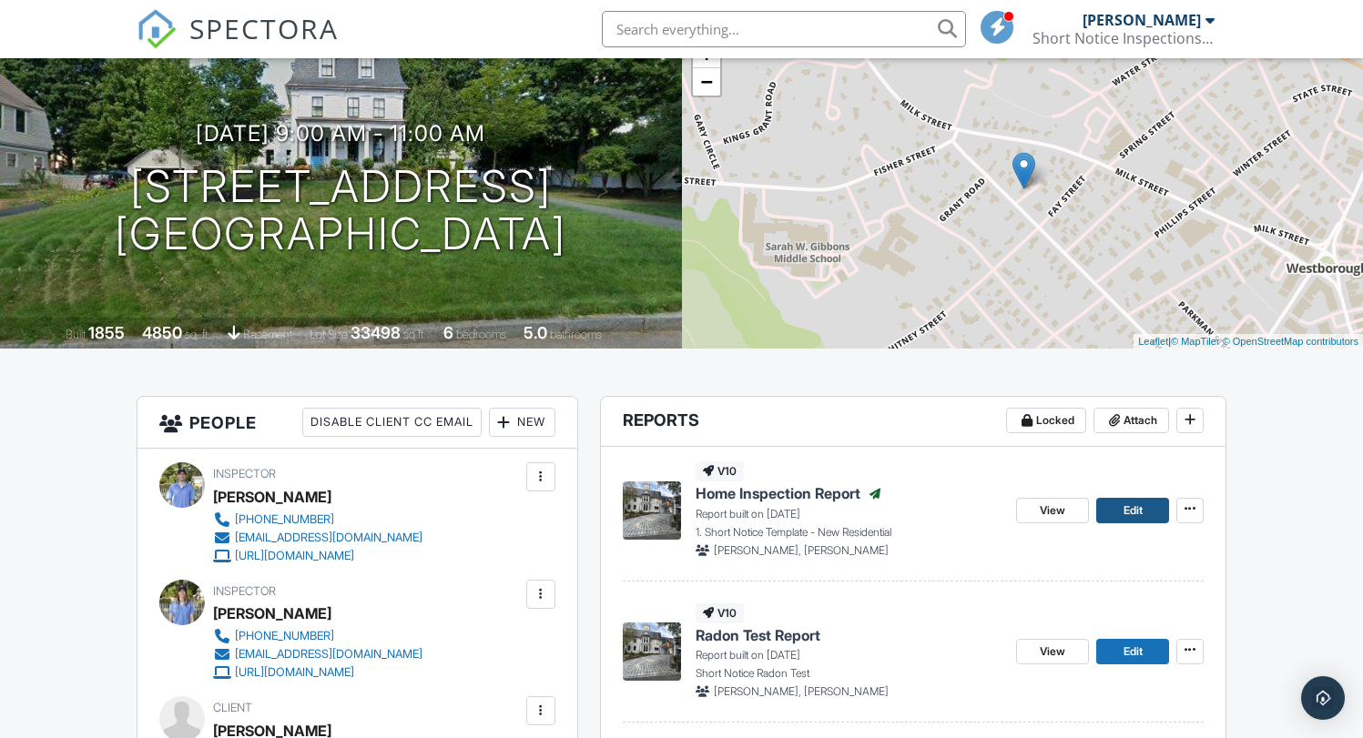
click at [1127, 510] on span "Edit" at bounding box center [1133, 511] width 19 height 18
